Goal: Check status: Check status

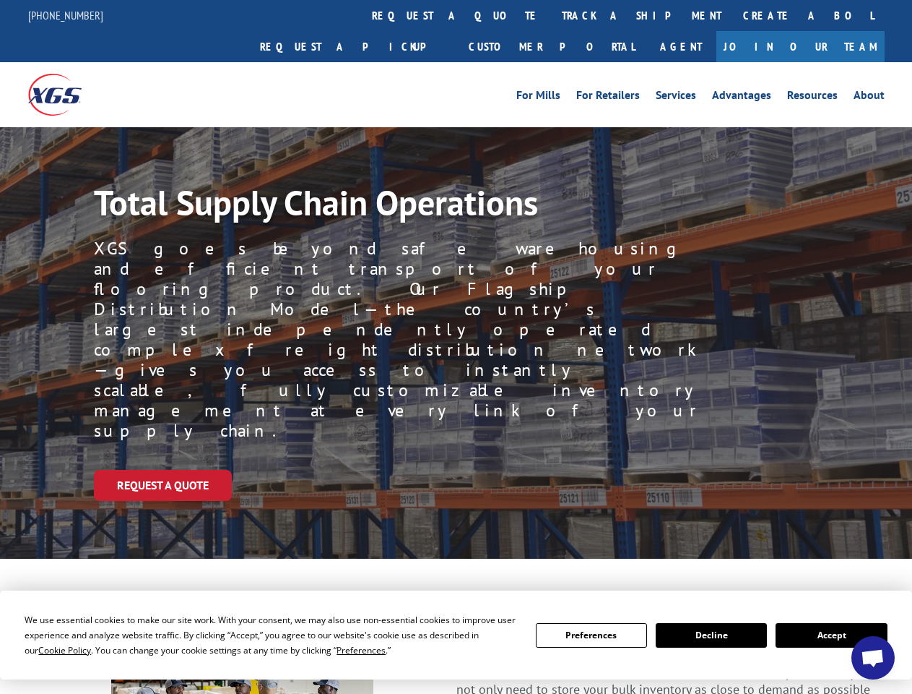
click at [456, 470] on div "Request a Quote" at bounding box center [503, 485] width 818 height 31
click at [51, 649] on span "Cookie Policy" at bounding box center [64, 650] width 53 height 12
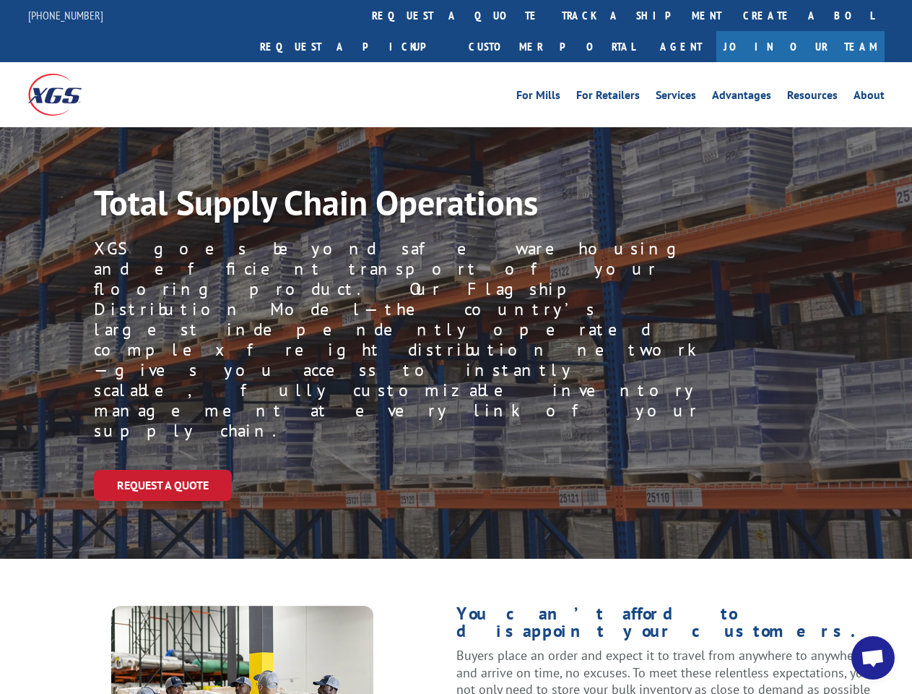
click at [456, 470] on div "Request a Quote" at bounding box center [503, 485] width 818 height 31
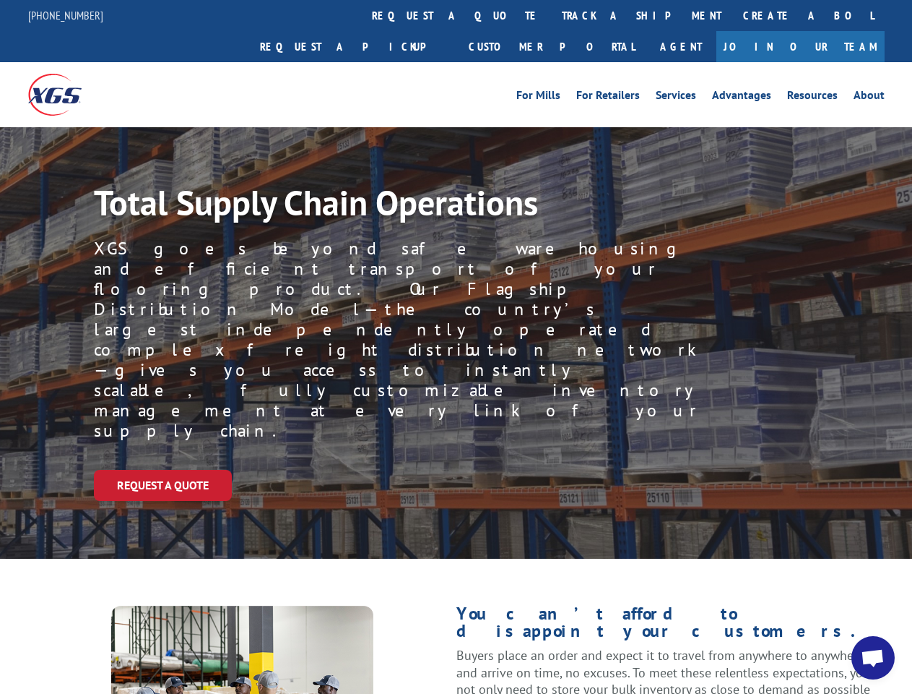
click at [551, 15] on link "track a shipment" at bounding box center [641, 15] width 181 height 31
click at [0, 0] on div "Track Shipment Enter your information below to track your shipment(s). Select c…" at bounding box center [0, 0] width 0 height 0
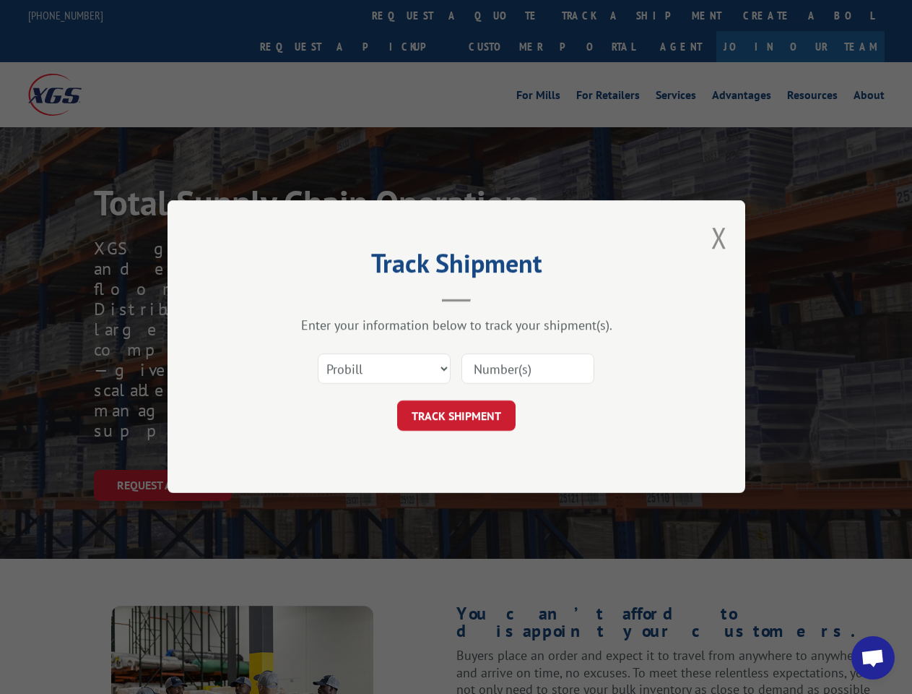
click at [595, 15] on div "Track Shipment Enter your information below to track your shipment(s). Select c…" at bounding box center [456, 347] width 912 height 694
